Goal: Transaction & Acquisition: Purchase product/service

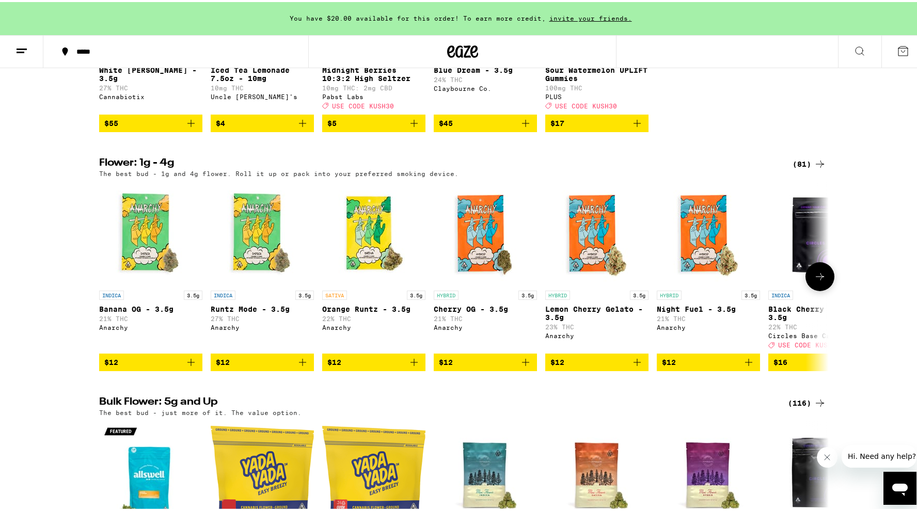
scroll to position [950, 0]
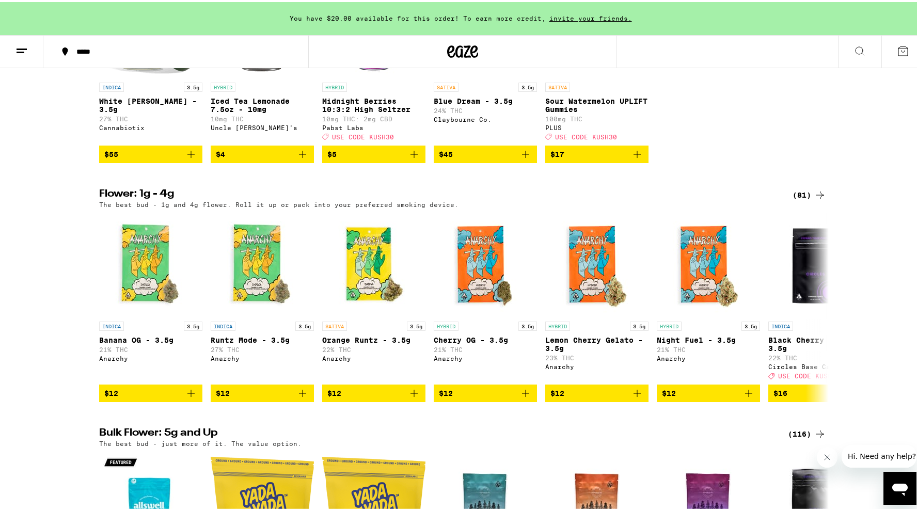
click at [808, 199] on div "(81)" at bounding box center [810, 193] width 34 height 12
